Goal: Transaction & Acquisition: Purchase product/service

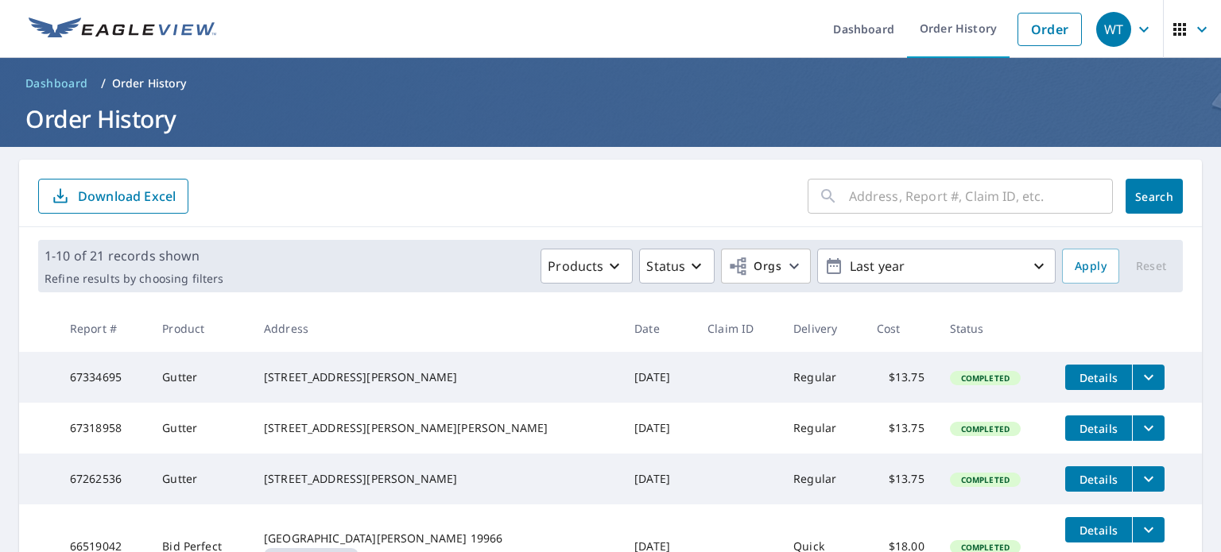
click at [64, 74] on link "Dashboard" at bounding box center [56, 83] width 75 height 25
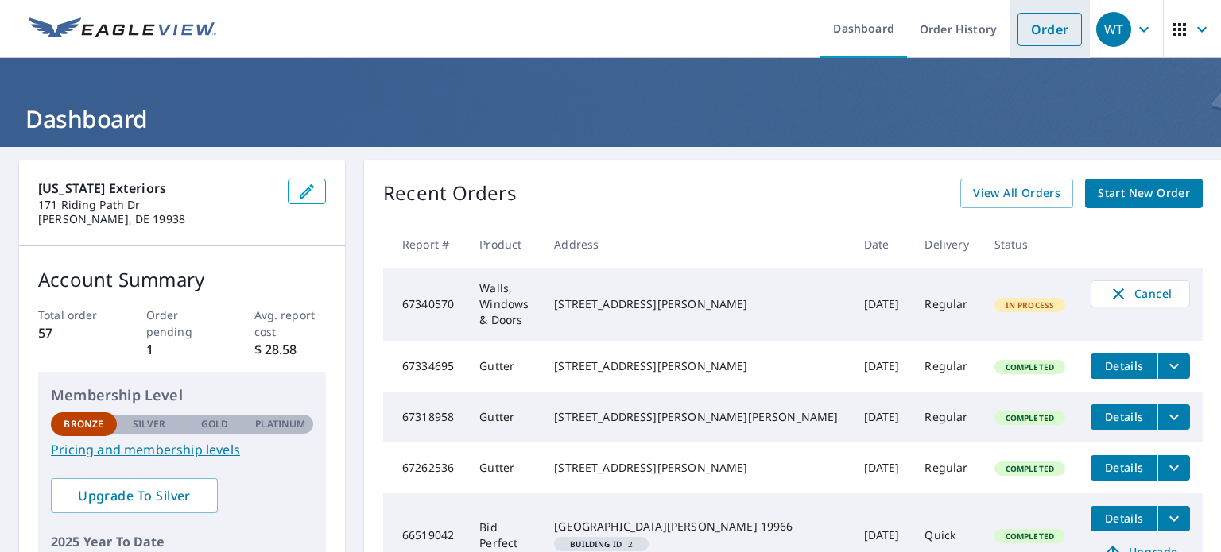
click at [1027, 29] on link "Order" at bounding box center [1049, 29] width 64 height 33
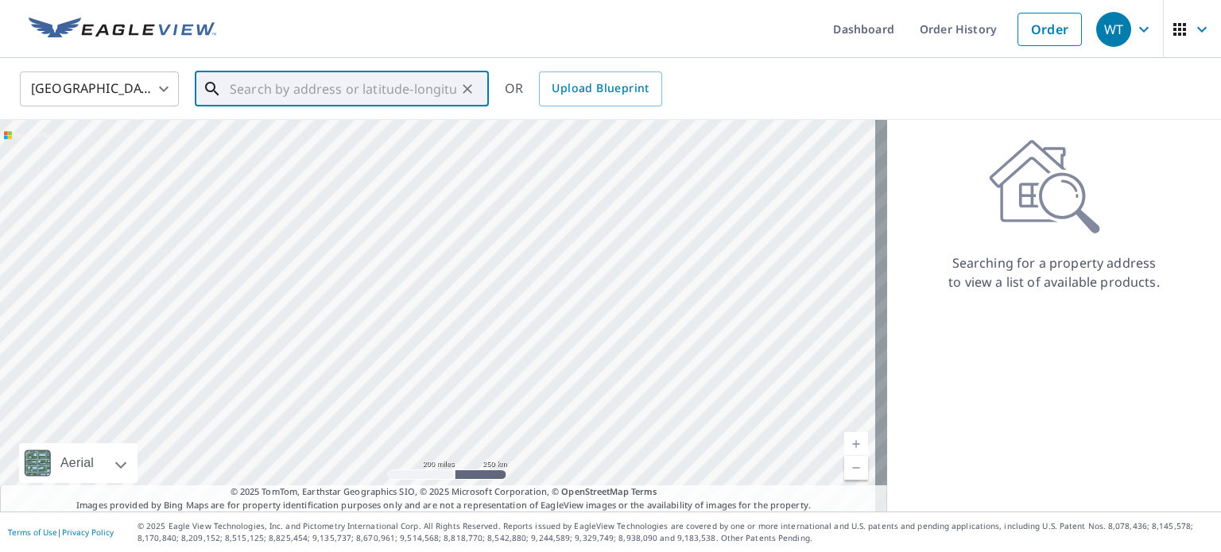
click at [319, 85] on input "text" at bounding box center [343, 89] width 226 height 44
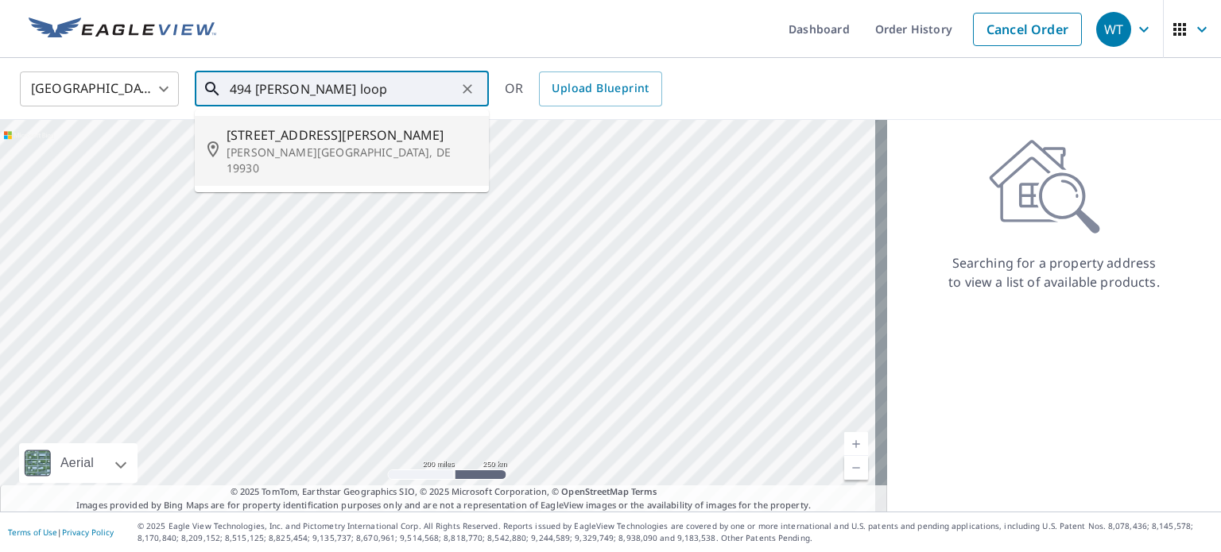
click at [299, 152] on p "[PERSON_NAME][GEOGRAPHIC_DATA], DE 19930" at bounding box center [351, 161] width 250 height 32
type input "[STREET_ADDRESS][PERSON_NAME][PERSON_NAME]"
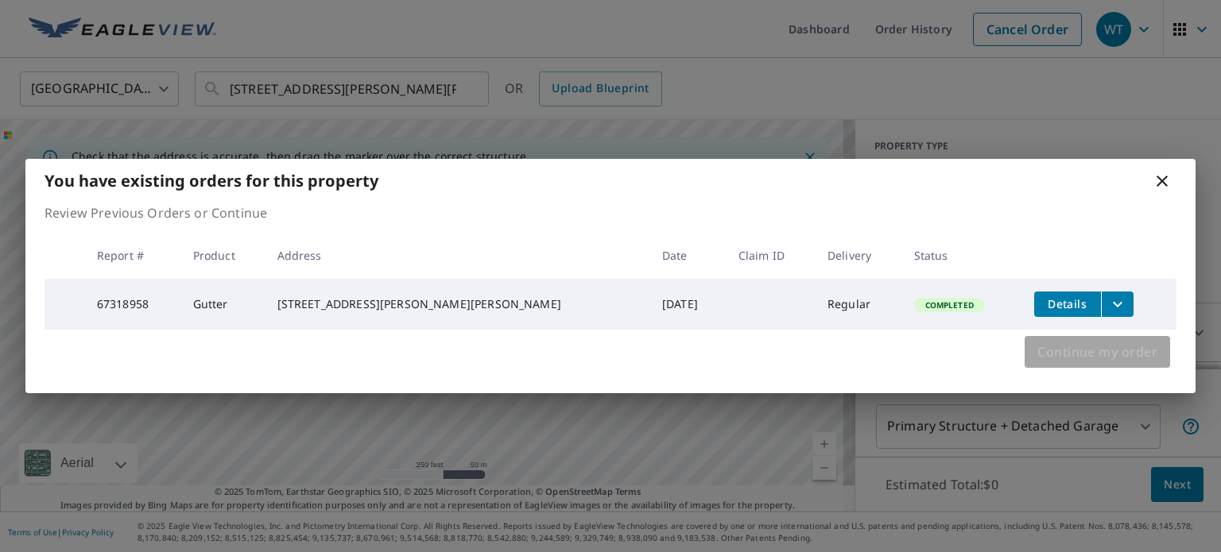
click at [1091, 355] on span "Continue my order" at bounding box center [1097, 352] width 120 height 22
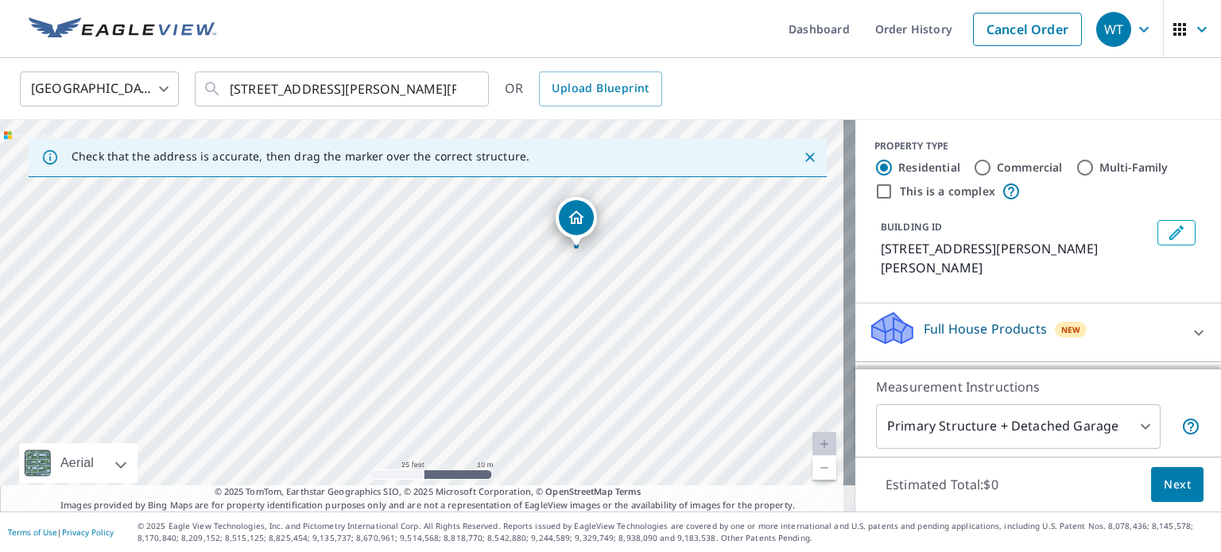
drag, startPoint x: 501, startPoint y: 283, endPoint x: 718, endPoint y: 281, distance: 216.9
click at [718, 281] on div "[STREET_ADDRESS][PERSON_NAME][PERSON_NAME]" at bounding box center [427, 316] width 855 height 392
click at [1193, 333] on icon at bounding box center [1198, 333] width 10 height 6
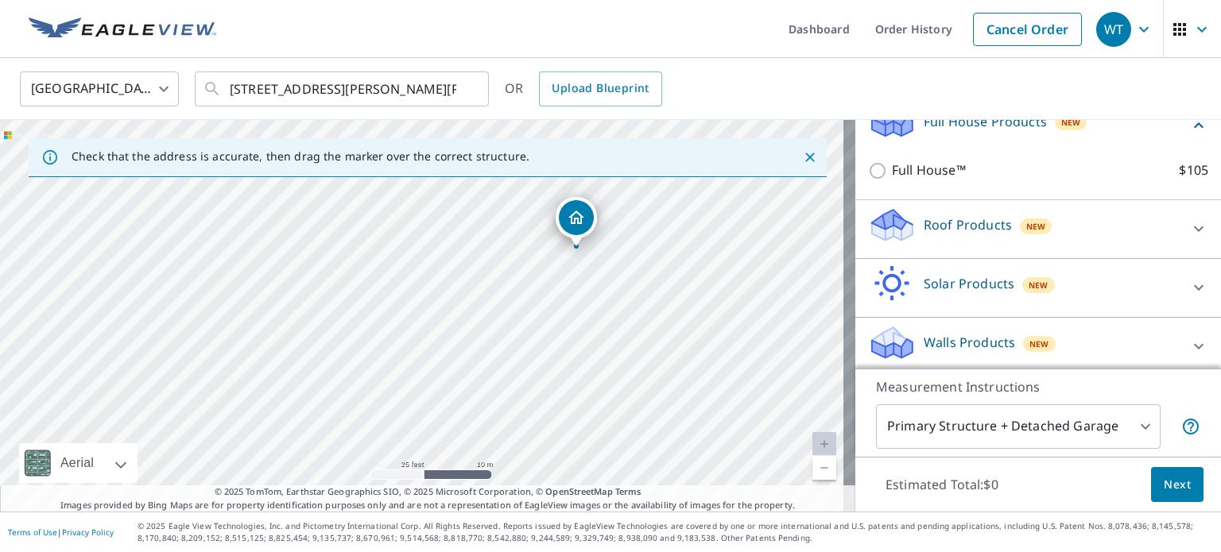
scroll to position [213, 0]
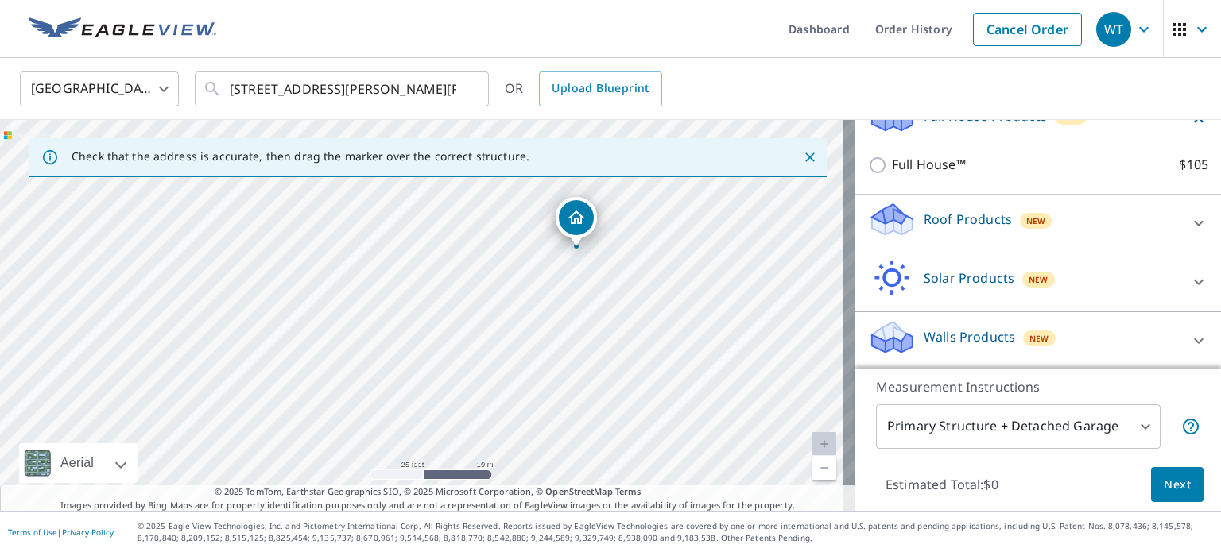
click at [1189, 222] on icon at bounding box center [1198, 223] width 19 height 19
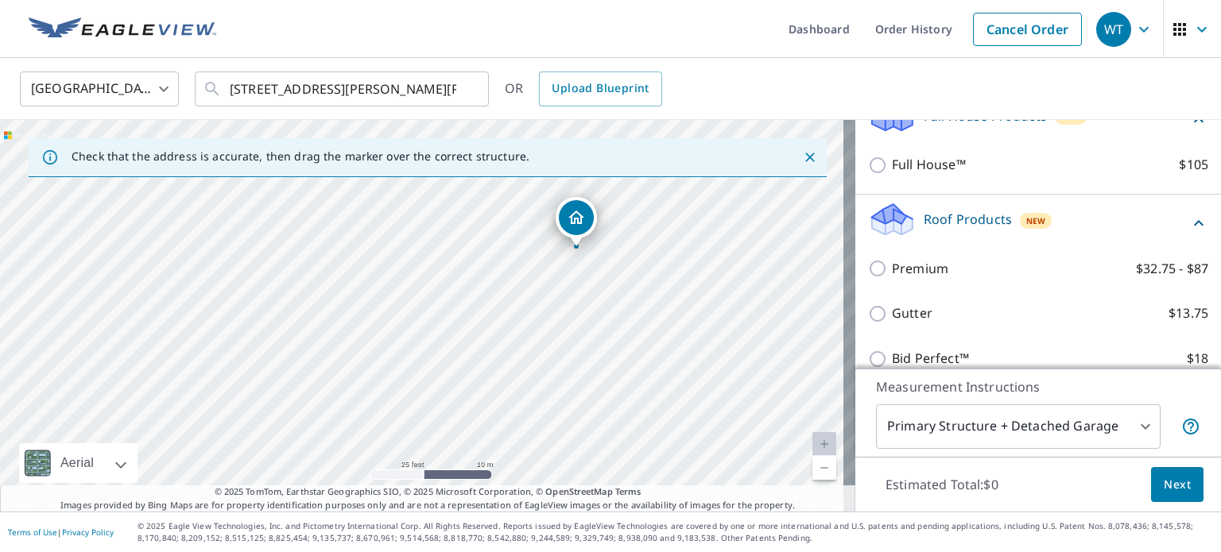
scroll to position [292, 0]
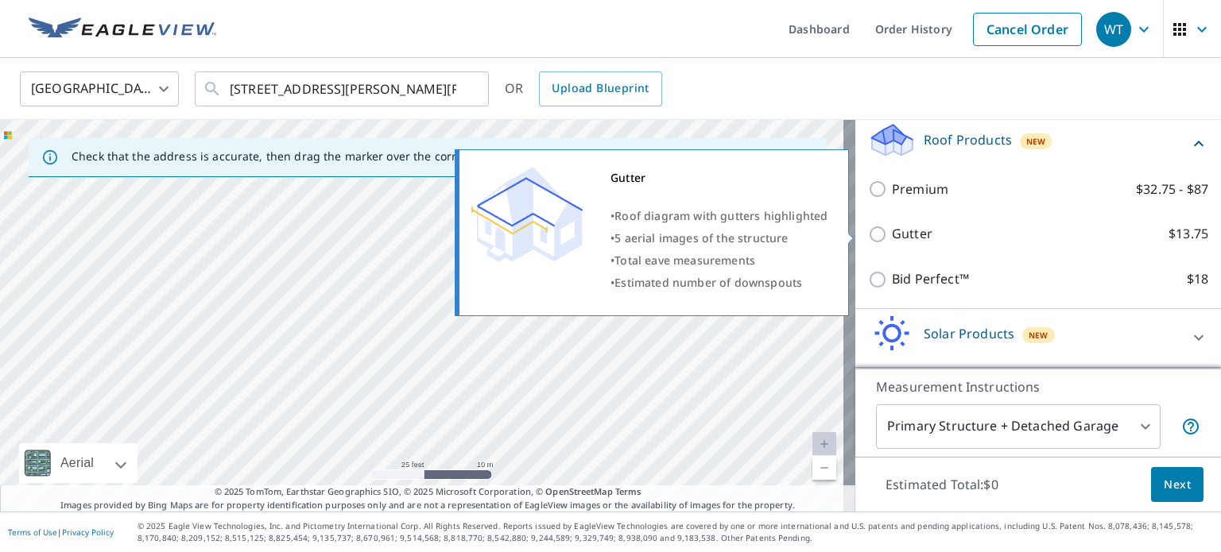
click at [868, 234] on input "Gutter $13.75" at bounding box center [880, 234] width 24 height 19
checkbox input "true"
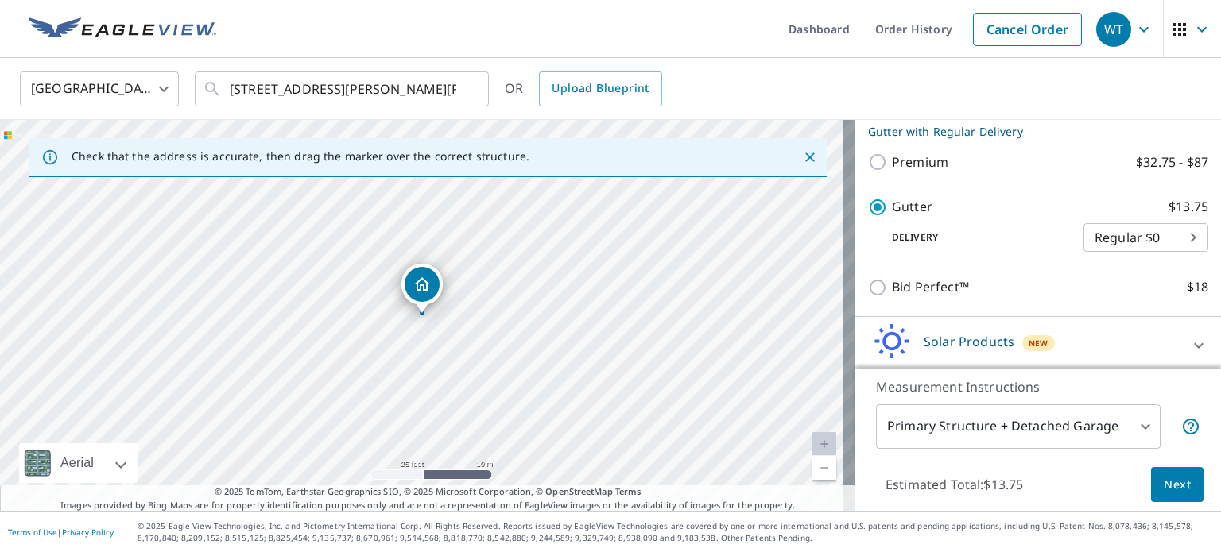
scroll to position [400, 0]
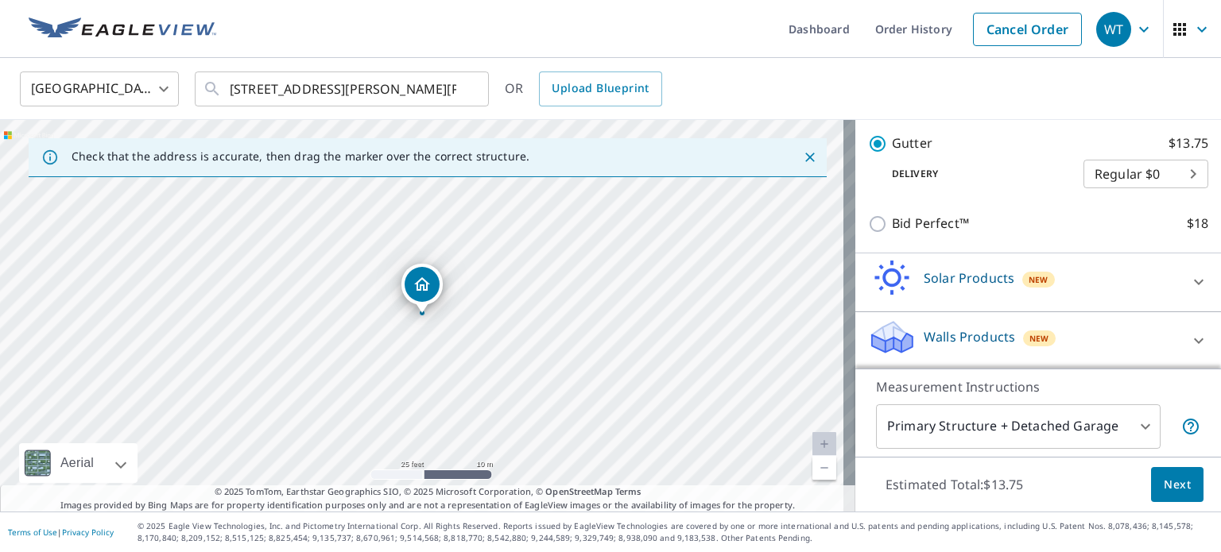
click at [1163, 487] on span "Next" at bounding box center [1176, 485] width 27 height 20
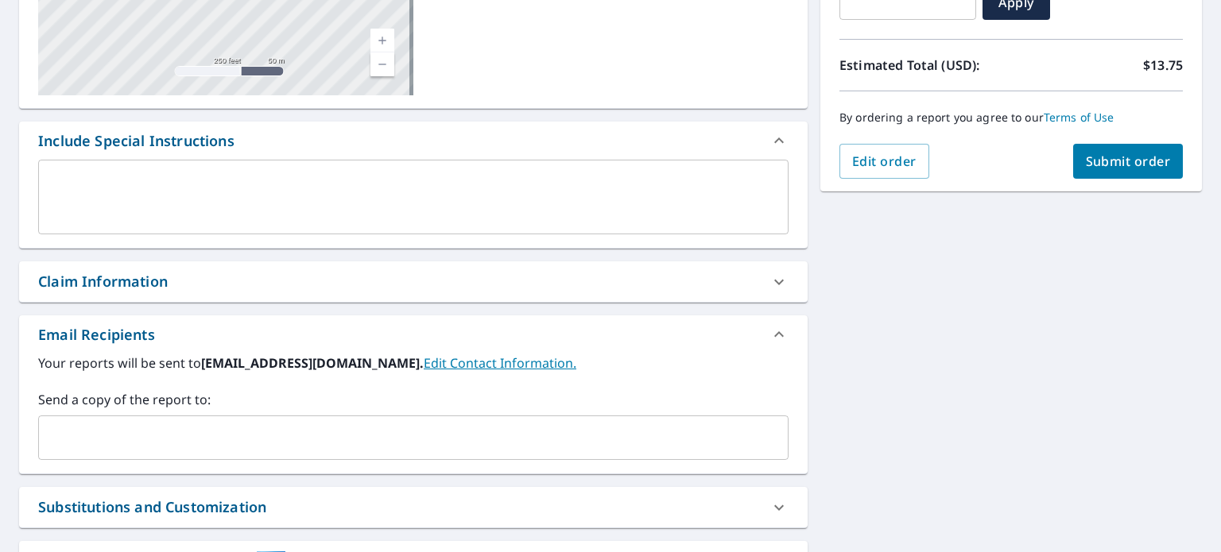
scroll to position [318, 0]
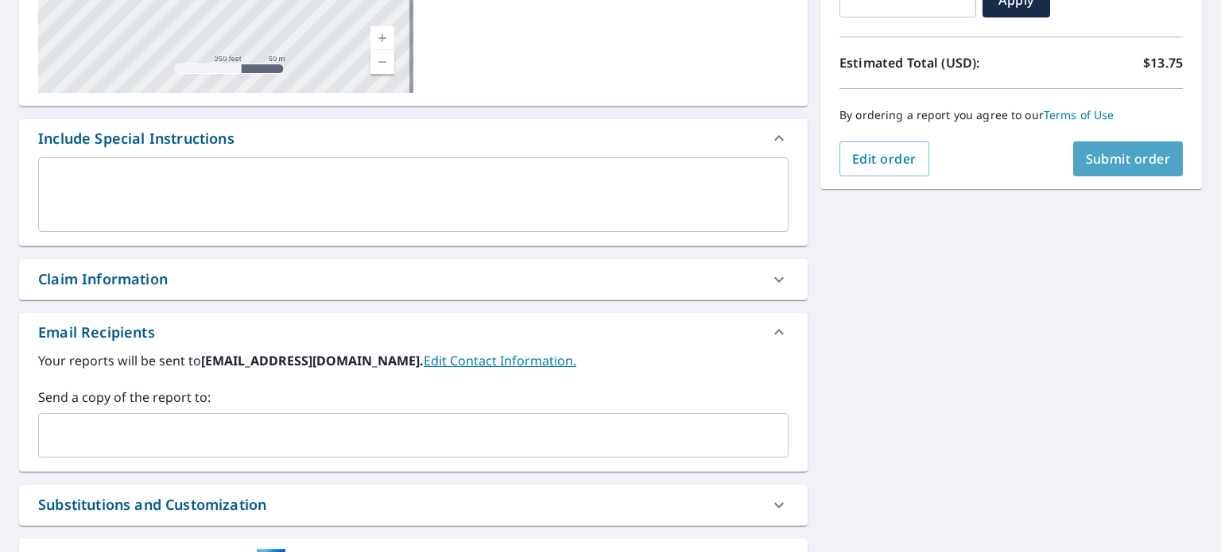
click at [1132, 152] on span "Submit order" at bounding box center [1127, 158] width 85 height 17
